Goal: Task Accomplishment & Management: Use online tool/utility

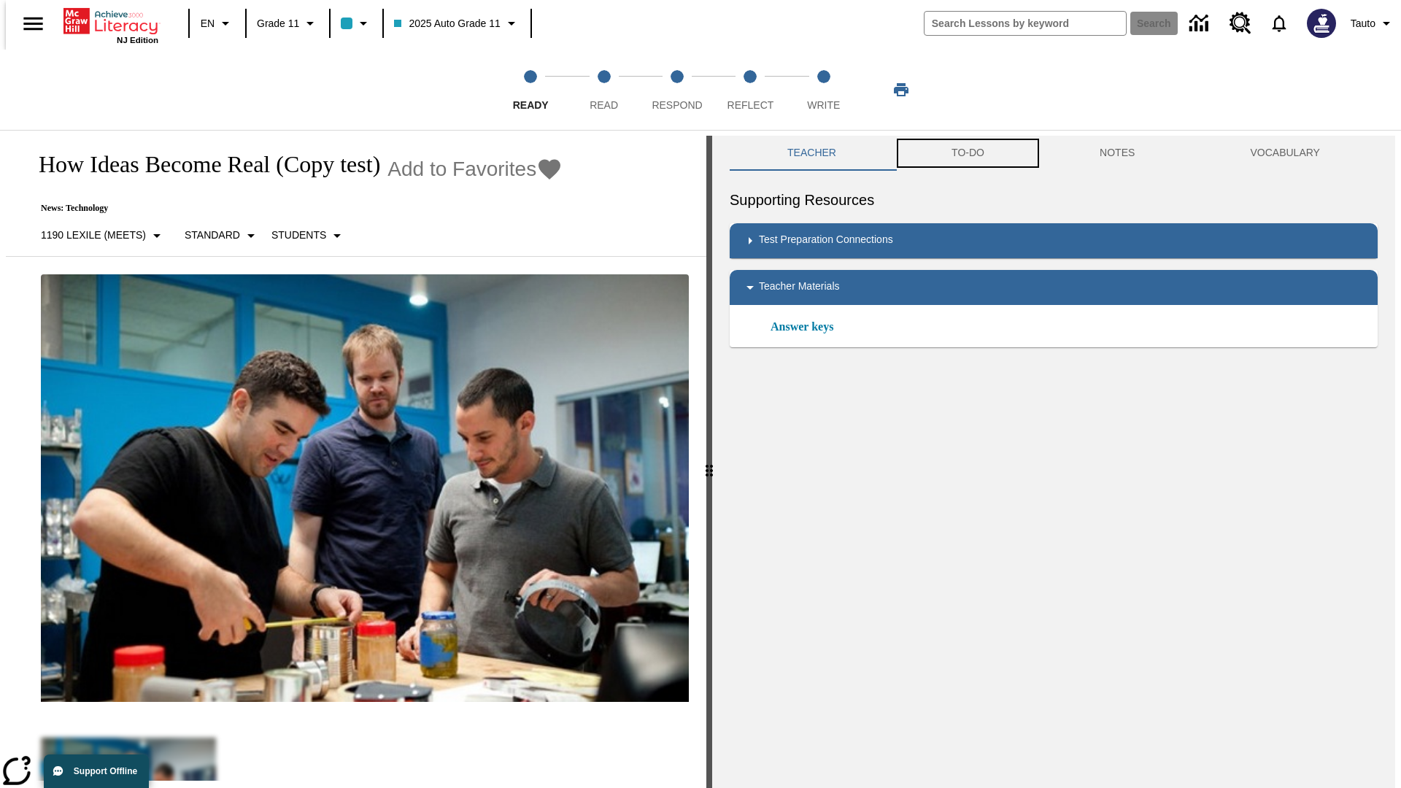
click at [967, 153] on button "TO-DO" at bounding box center [968, 153] width 148 height 35
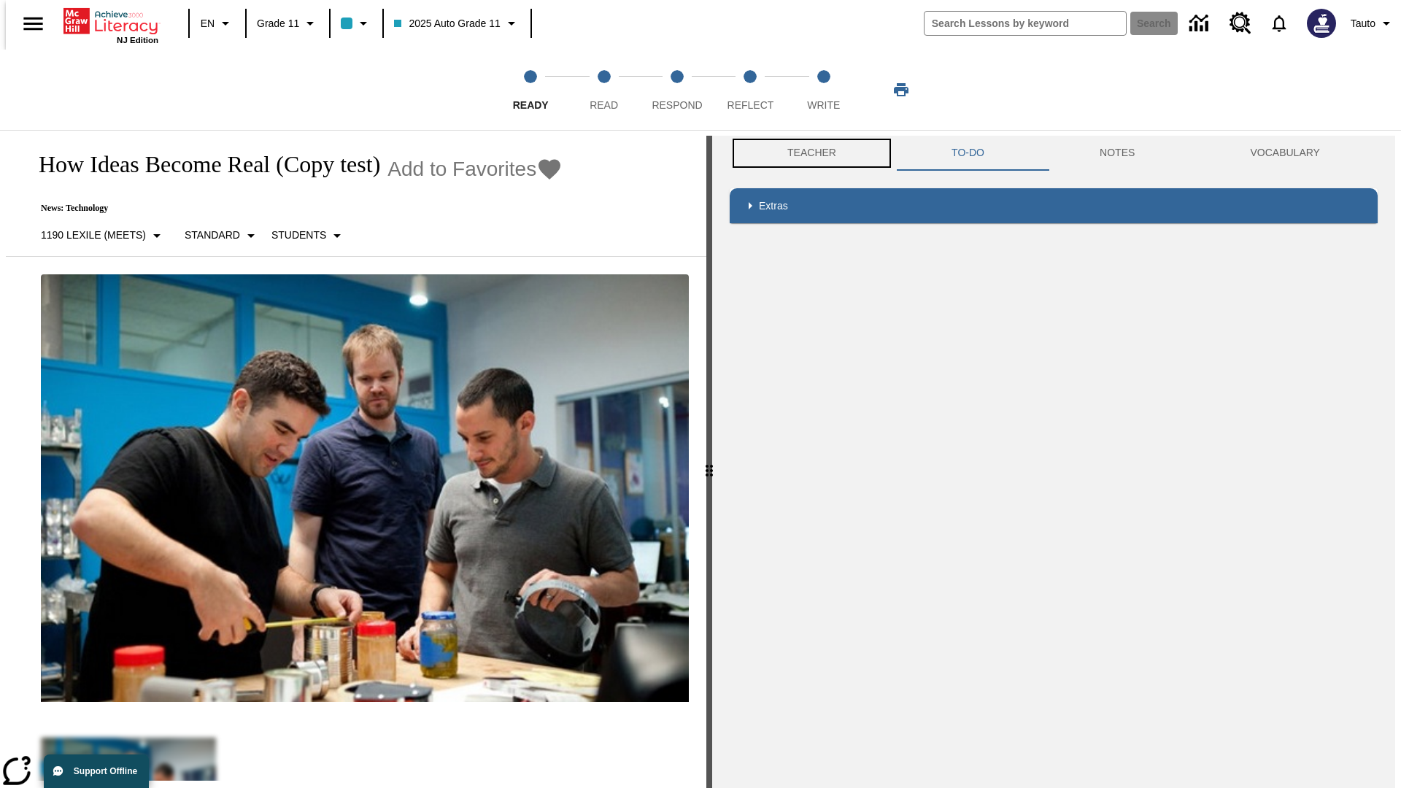
click at [807, 153] on button "Teacher" at bounding box center [812, 153] width 164 height 35
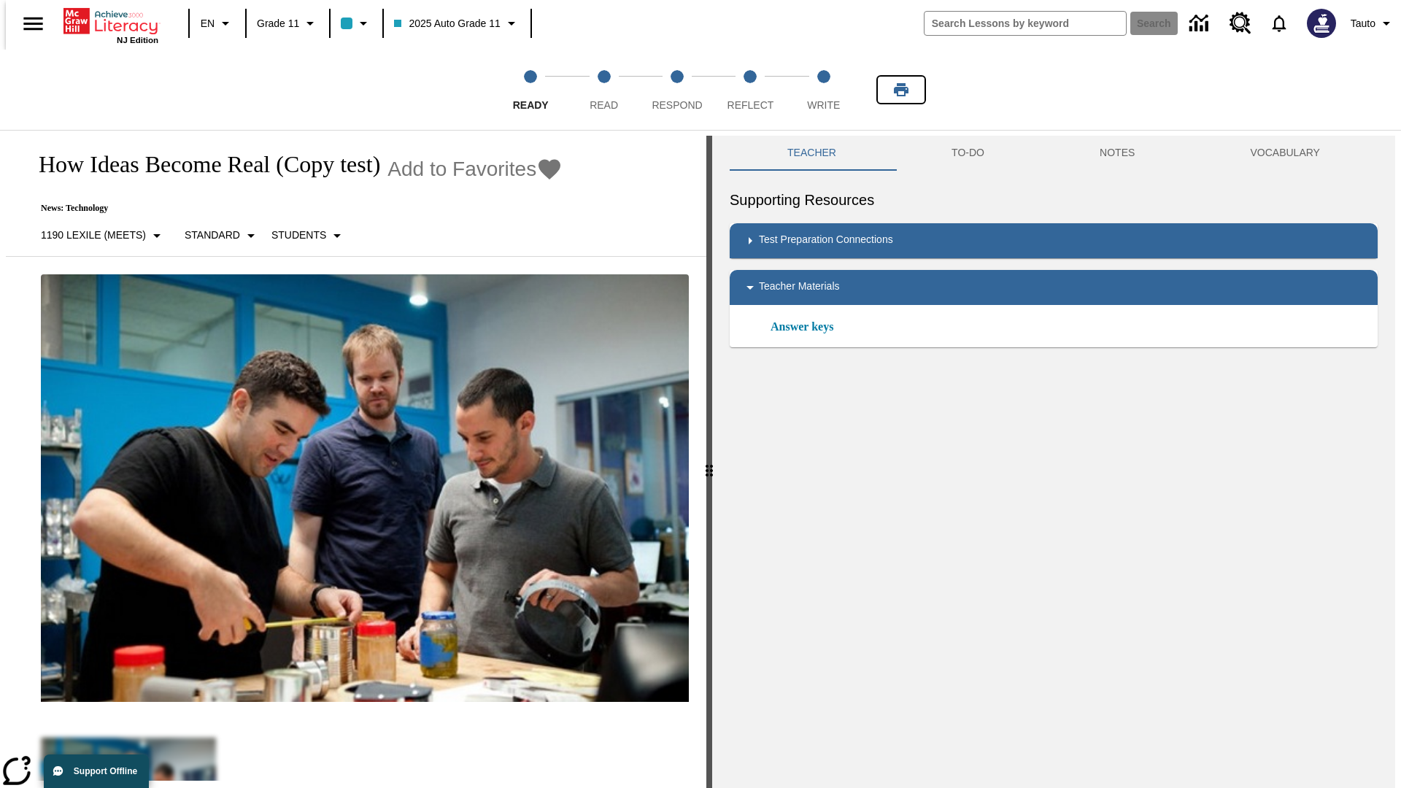
click at [901, 90] on icon "Print" at bounding box center [901, 89] width 15 height 13
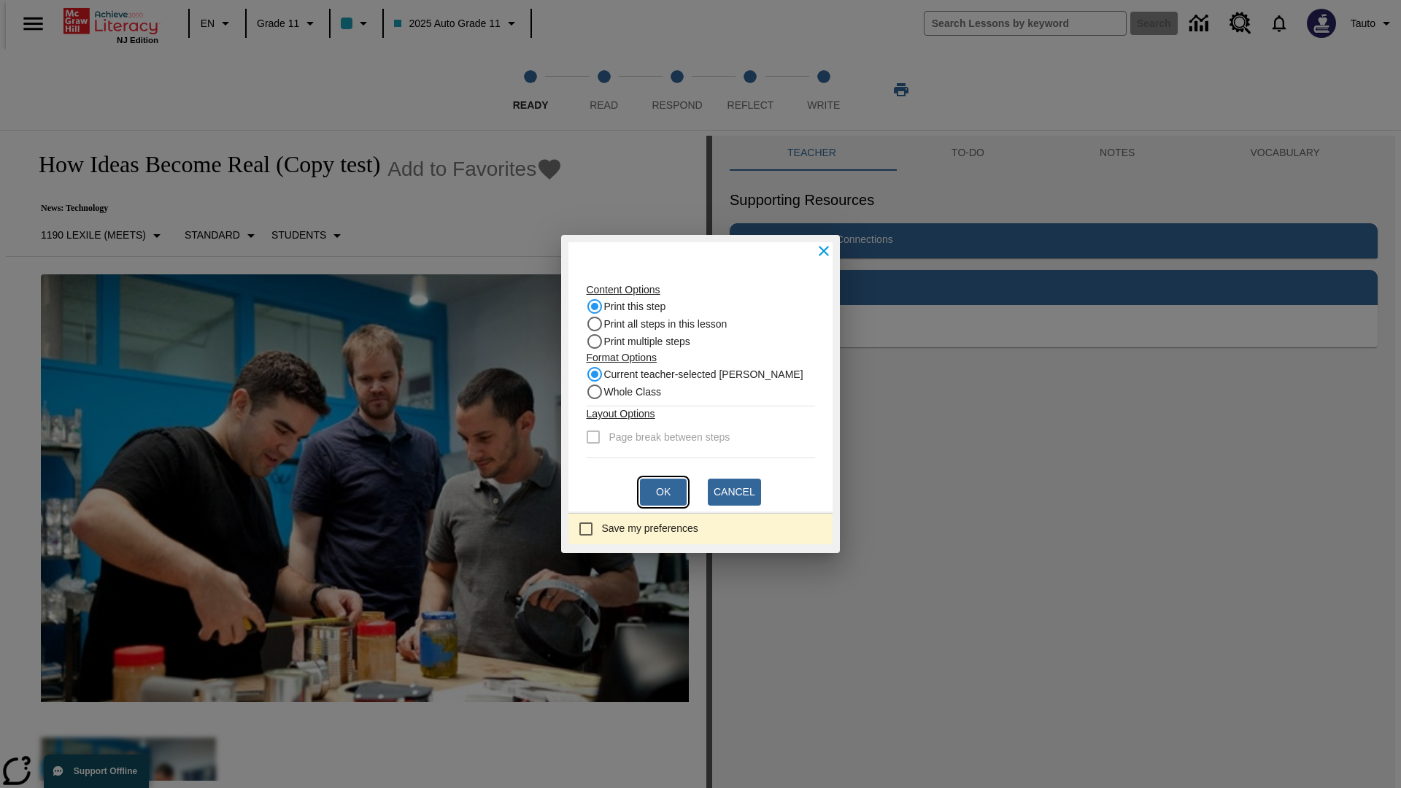
click at [663, 492] on button "Ok" at bounding box center [663, 492] width 47 height 27
